Goal: Task Accomplishment & Management: Use online tool/utility

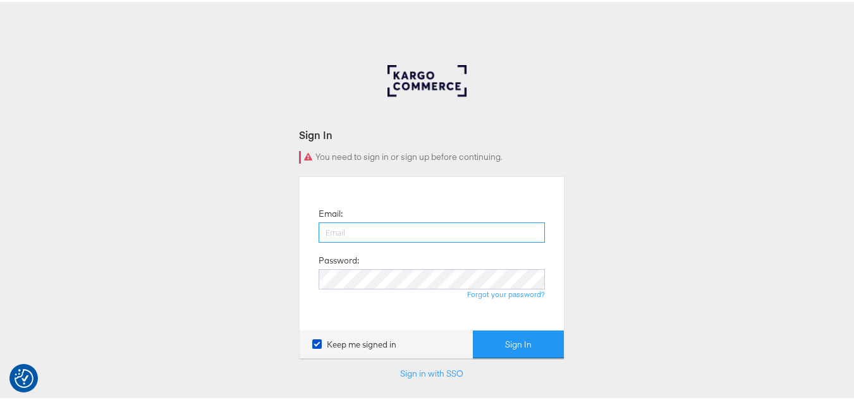
click at [422, 237] on input "email" at bounding box center [432, 231] width 226 height 20
type input "sudheer.bheemunipalli@kargo.com"
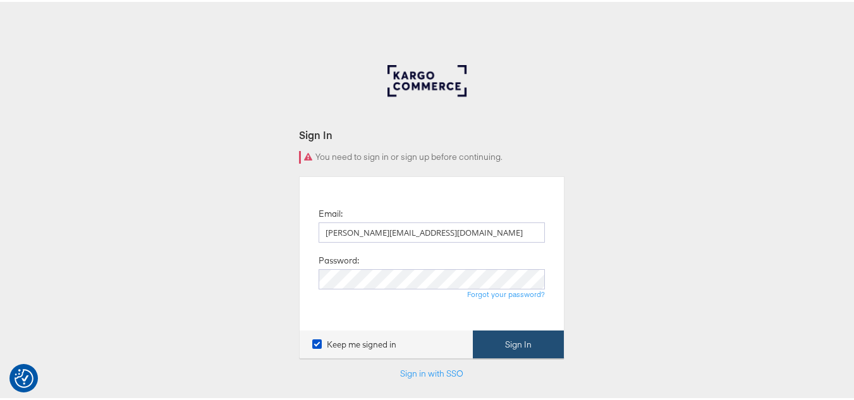
click at [501, 341] on button "Sign In" at bounding box center [518, 343] width 91 height 28
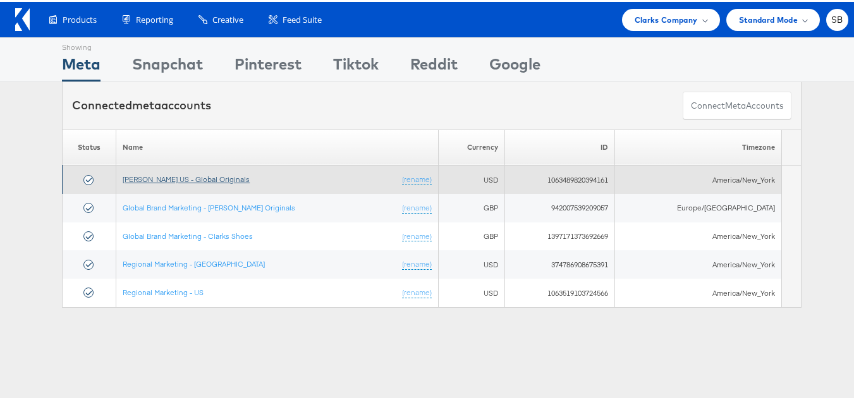
click at [153, 181] on link "[PERSON_NAME] US - Global Originals" at bounding box center [186, 177] width 127 height 9
